Goal: Task Accomplishment & Management: Complete application form

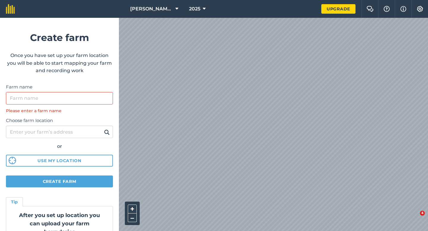
click at [75, 90] on label "Farm name" at bounding box center [59, 87] width 107 height 7
click at [75, 92] on input "Farm name" at bounding box center [59, 98] width 107 height 12
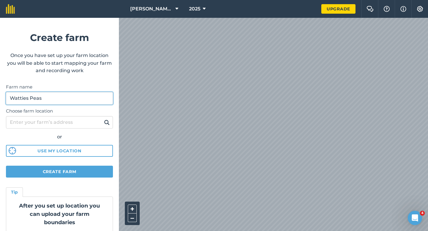
type input "Watties Peas"
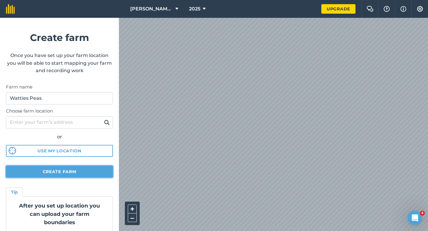
click at [83, 177] on button "Create farm" at bounding box center [59, 172] width 107 height 12
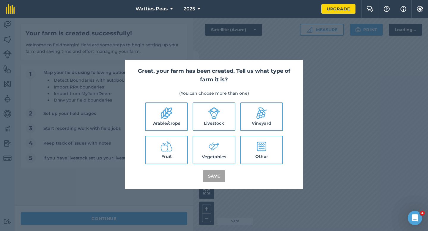
click at [186, 112] on label "Arable/crops" at bounding box center [167, 116] width 42 height 27
checkbox input "true"
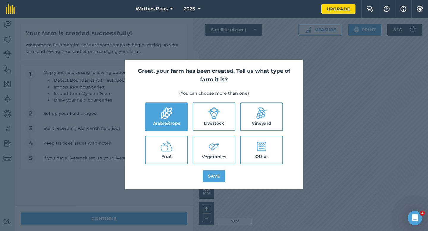
click at [219, 115] on icon at bounding box center [214, 113] width 12 height 12
checkbox input "true"
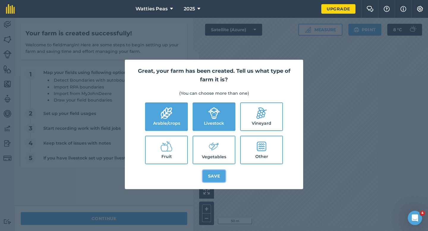
click at [214, 173] on button "Save" at bounding box center [214, 176] width 23 height 12
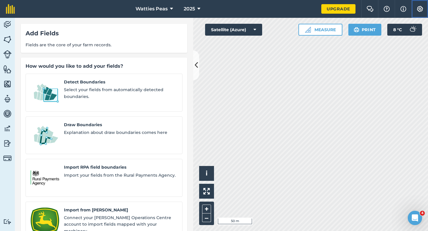
click at [419, 8] on img at bounding box center [420, 9] width 7 height 6
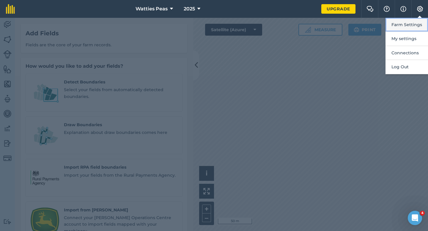
click at [400, 27] on button "Farm Settings" at bounding box center [407, 25] width 43 height 14
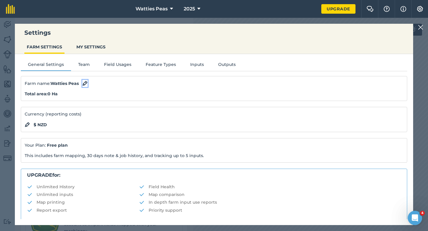
click at [86, 85] on img at bounding box center [84, 83] width 5 height 7
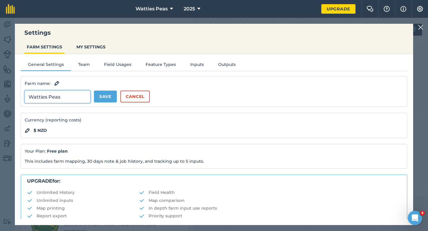
drag, startPoint x: 68, startPoint y: 96, endPoint x: 0, endPoint y: 96, distance: 67.5
click at [0, 96] on div "Settings FARM SETTINGS MY SETTINGS General Settings Team Field Usages Feature T…" at bounding box center [214, 125] width 428 height 214
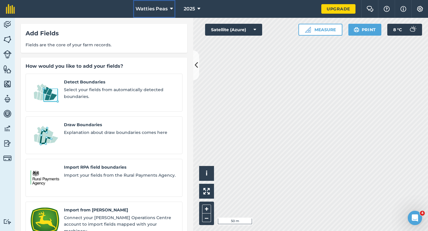
click at [143, 12] on span "Watties Peas" at bounding box center [152, 8] width 32 height 7
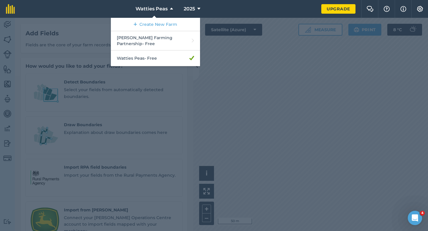
click at [265, 13] on nav "Watties Peas Create New Farm [PERSON_NAME] Farming Partnership - Free Watties P…" at bounding box center [171, 9] width 301 height 18
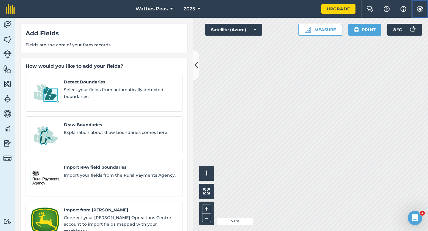
click at [422, 8] on img at bounding box center [420, 9] width 7 height 6
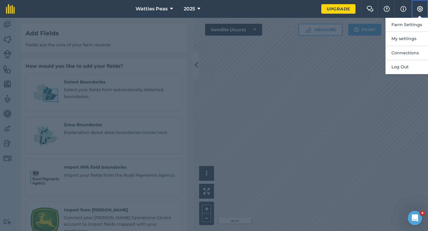
click at [414, 17] on button "Settings" at bounding box center [420, 9] width 17 height 18
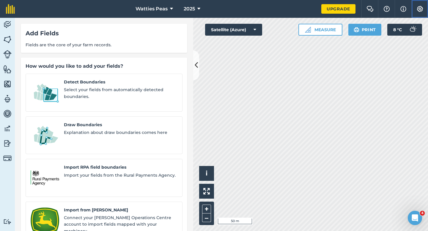
click at [420, 12] on button "Settings" at bounding box center [420, 9] width 17 height 18
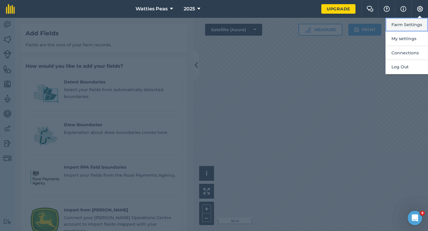
click at [420, 22] on button "Farm Settings" at bounding box center [407, 25] width 43 height 14
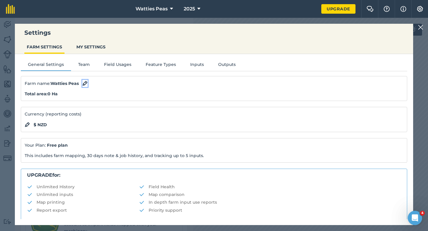
click at [88, 83] on img at bounding box center [84, 83] width 5 height 7
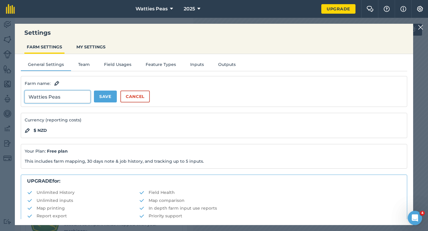
click at [61, 101] on input "Watties Peas" at bounding box center [58, 97] width 66 height 12
type input "[PERSON_NAME] & Sons"
click at [105, 101] on button "Save" at bounding box center [105, 97] width 23 height 12
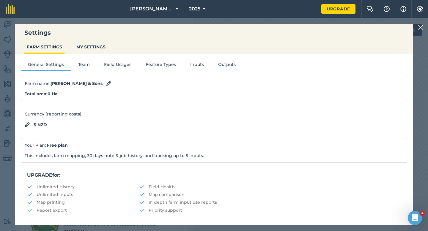
click at [425, 26] on div at bounding box center [421, 27] width 7 height 7
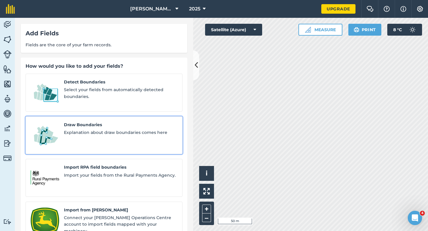
click at [65, 122] on div "Draw Boundaries Explanation about draw boundaries comes here" at bounding box center [121, 136] width 114 height 28
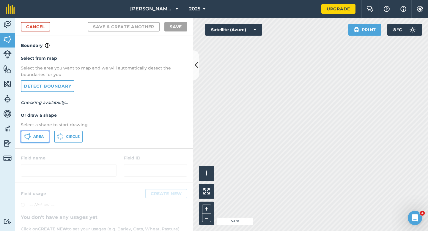
click at [35, 139] on span "Area" at bounding box center [38, 136] width 10 height 5
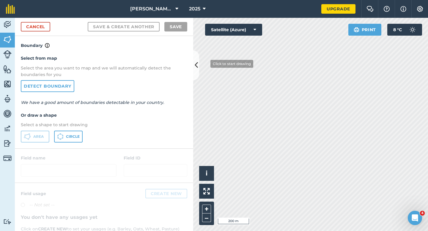
click at [185, 40] on div "Activity Fields Livestock Features Maps Team Vehicles Data Reporting Billing Tu…" at bounding box center [214, 125] width 428 height 214
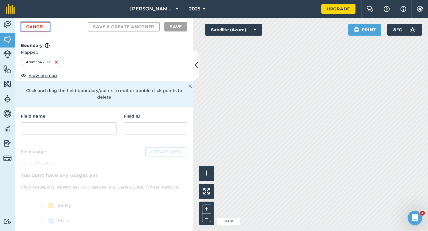
click at [46, 31] on link "Cancel" at bounding box center [35, 27] width 29 height 10
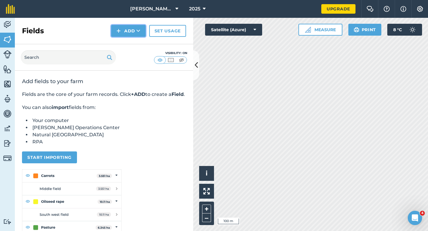
click at [128, 30] on button "Add" at bounding box center [128, 31] width 35 height 12
click at [129, 45] on link "Draw" at bounding box center [128, 44] width 33 height 13
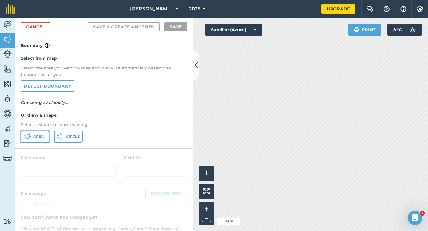
click at [45, 136] on button "Area" at bounding box center [35, 137] width 29 height 12
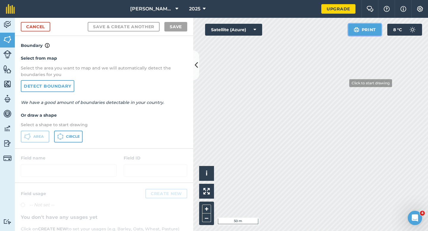
click at [338, 115] on div "Click to start drawing i © 2025 TomTom, Microsoft 50 m + – Satellite (Azure) Pr…" at bounding box center [310, 125] width 235 height 214
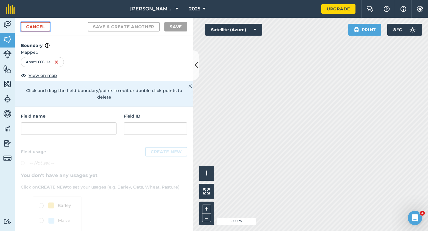
click at [41, 30] on link "Cancel" at bounding box center [35, 27] width 29 height 10
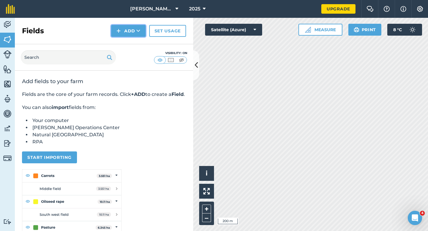
click at [140, 27] on button "Add" at bounding box center [128, 31] width 35 height 12
click at [140, 45] on link "Draw" at bounding box center [128, 44] width 33 height 13
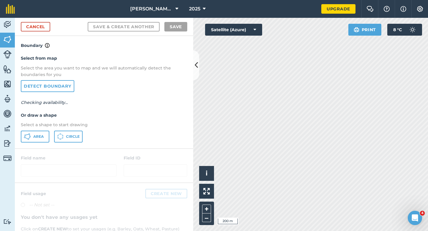
click at [50, 135] on div "Area Circle" at bounding box center [104, 137] width 167 height 12
click at [45, 136] on button "Area" at bounding box center [35, 137] width 29 height 12
click at [363, 32] on div "Click to start drawing i © 2025 TomTom, Microsoft 50 m + – Satellite (Azure) Pr…" at bounding box center [310, 125] width 235 height 214
